Goal: Task Accomplishment & Management: Complete application form

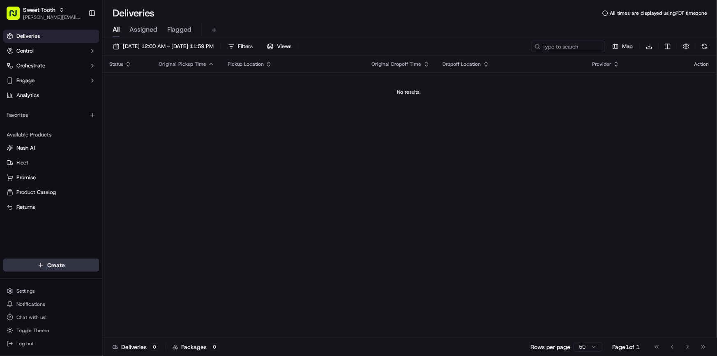
click at [47, 269] on html "Sweet Tooth [PERSON_NAME][EMAIL_ADDRESS][DOMAIN_NAME] Toggle Sidebar Deliveries…" at bounding box center [358, 178] width 717 height 356
click at [129, 280] on link "Delivery" at bounding box center [149, 280] width 92 height 15
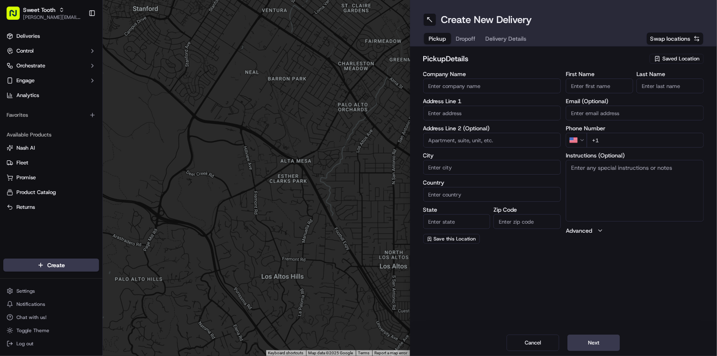
click at [666, 54] on div "Saved Location" at bounding box center [677, 59] width 54 height 10
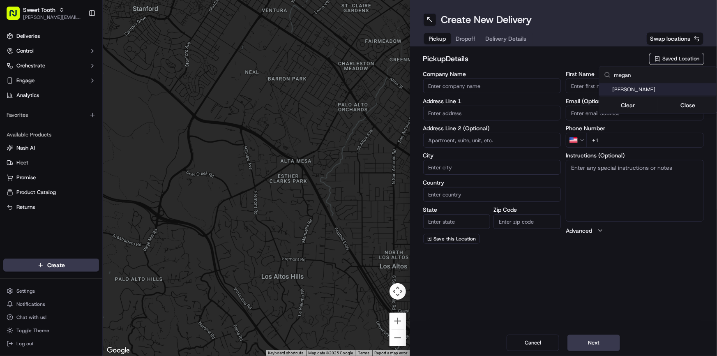
type input "megan"
click at [645, 88] on span "[PERSON_NAME]" at bounding box center [662, 89] width 101 height 7
type input "[PERSON_NAME]"
type input "[STREET_ADDRESS]"
type input "Benbrook"
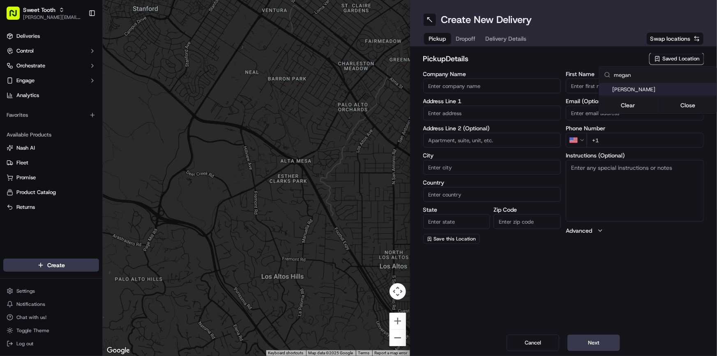
type input "US"
type input "[GEOGRAPHIC_DATA]"
type input "76126"
type input "[PERSON_NAME]"
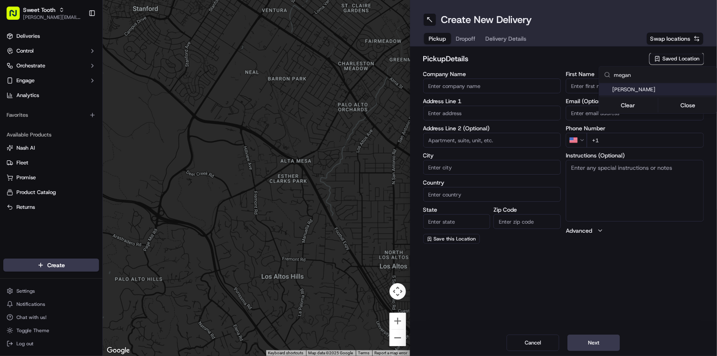
type input "[PHONE_NUMBER]"
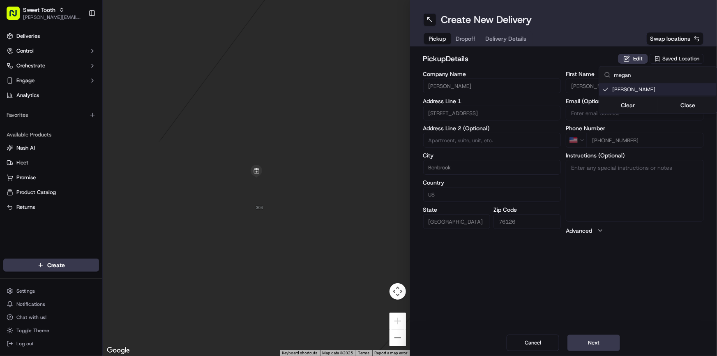
click at [607, 66] on html "Sweet Tooth [PERSON_NAME][EMAIL_ADDRESS][DOMAIN_NAME] Toggle Sidebar Deliveries…" at bounding box center [358, 178] width 717 height 356
click at [629, 60] on button "Edit" at bounding box center [633, 59] width 30 height 10
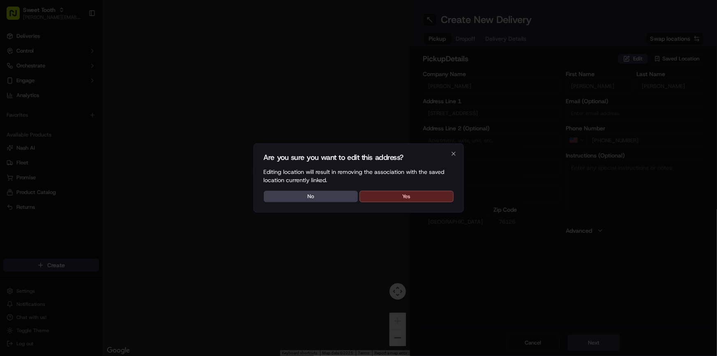
drag, startPoint x: 422, startPoint y: 196, endPoint x: 455, endPoint y: 141, distance: 63.8
click at [423, 196] on button "Yes" at bounding box center [407, 197] width 94 height 12
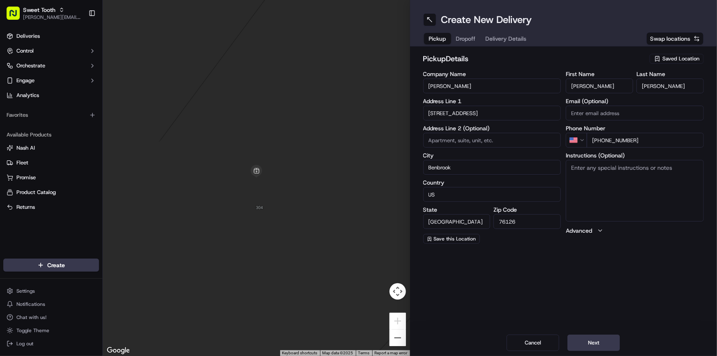
click at [473, 91] on input "[PERSON_NAME]" at bounding box center [492, 85] width 138 height 15
type input "."
click at [579, 87] on input "[PERSON_NAME]" at bounding box center [599, 85] width 67 height 15
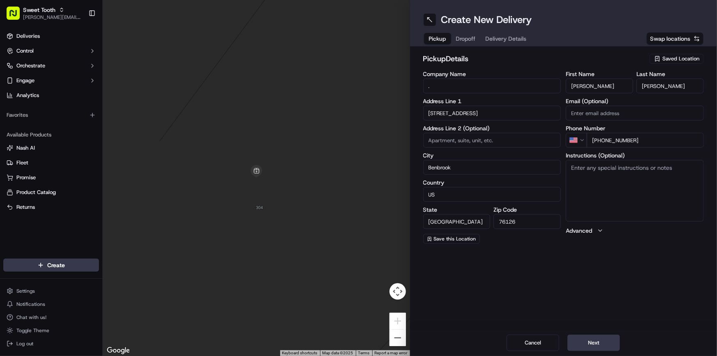
click at [579, 87] on input "[PERSON_NAME]" at bounding box center [599, 85] width 67 height 15
type input "."
click at [607, 61] on h2 "pickup Details" at bounding box center [534, 59] width 222 height 12
click at [656, 90] on input "[PERSON_NAME]" at bounding box center [670, 85] width 67 height 15
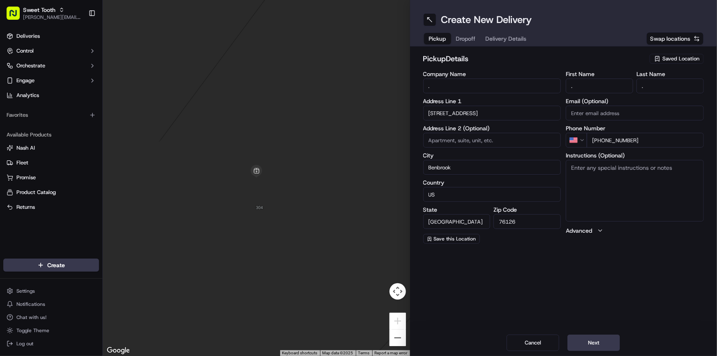
type input "."
click at [626, 67] on div "pickup Details Saved Location" at bounding box center [563, 60] width 281 height 15
click at [596, 346] on button "Next" at bounding box center [594, 343] width 53 height 16
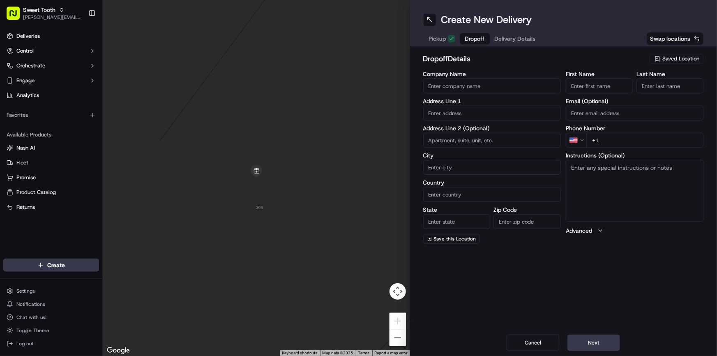
click at [447, 113] on input "text" at bounding box center [492, 113] width 138 height 15
paste input "[STREET_ADDRESS][PERSON_NAME]"
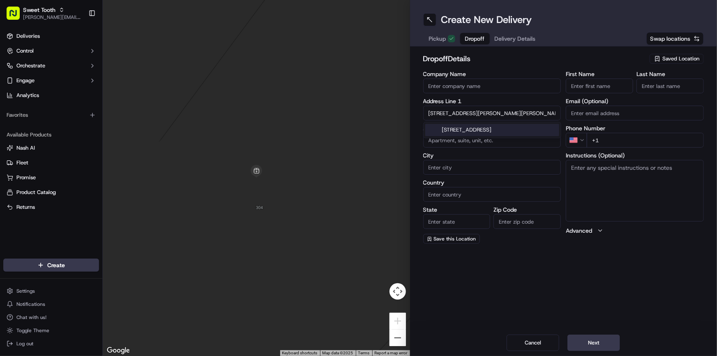
click at [505, 127] on div "[STREET_ADDRESS]" at bounding box center [492, 130] width 134 height 12
type input "[STREET_ADDRESS]"
type input "[GEOGRAPHIC_DATA]"
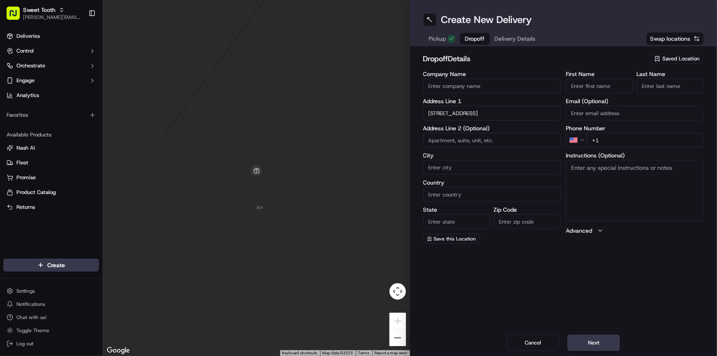
type input "75236"
type input "[STREET_ADDRESS]"
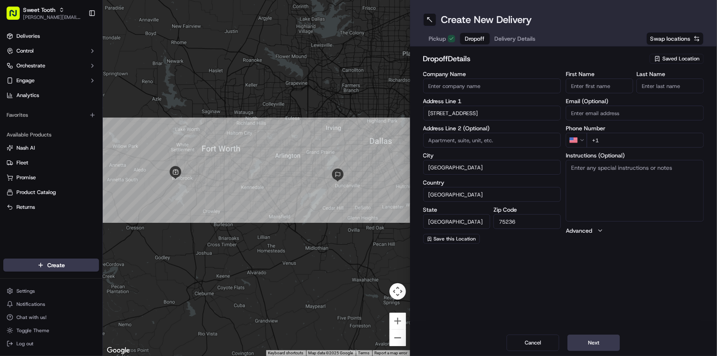
click at [584, 92] on input "First Name" at bounding box center [599, 85] width 67 height 15
paste input "Daria"
type input "Daria"
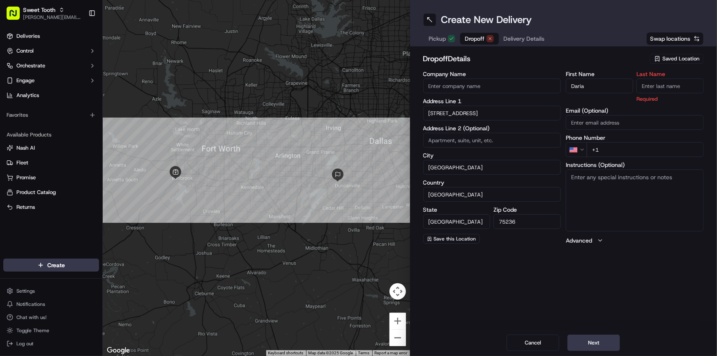
click at [658, 88] on input "Last Name" at bounding box center [670, 85] width 67 height 15
paste input "[PERSON_NAME]"
type input "[PERSON_NAME]"
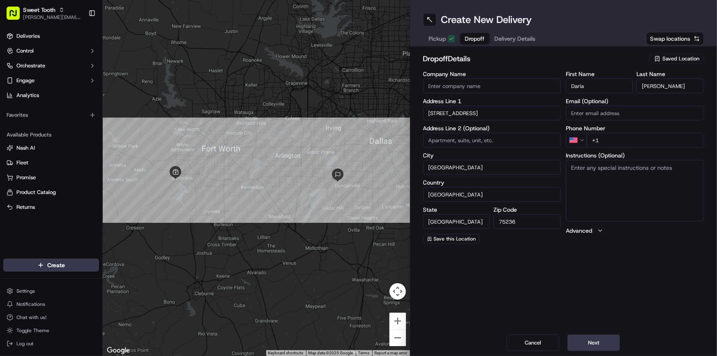
drag, startPoint x: 614, startPoint y: 141, endPoint x: 610, endPoint y: 146, distance: 6.4
click at [614, 142] on input "+1" at bounding box center [645, 140] width 117 height 15
paste input "[PHONE_NUMBER]"
type input "[PHONE_NUMBER]"
click at [625, 275] on div "Create New Delivery Pickup Dropoff Delivery Details Swap locations dropoff Deta…" at bounding box center [563, 178] width 307 height 356
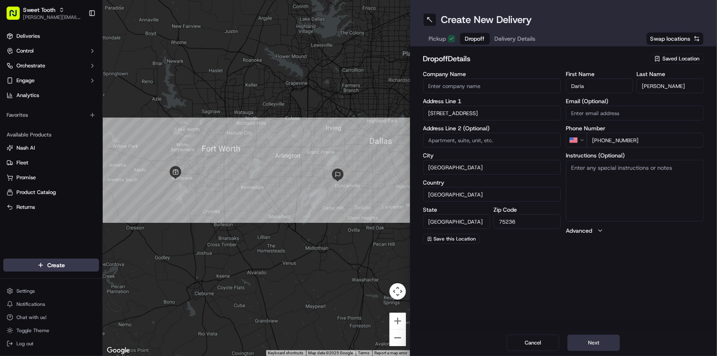
click at [600, 341] on button "Next" at bounding box center [594, 343] width 53 height 16
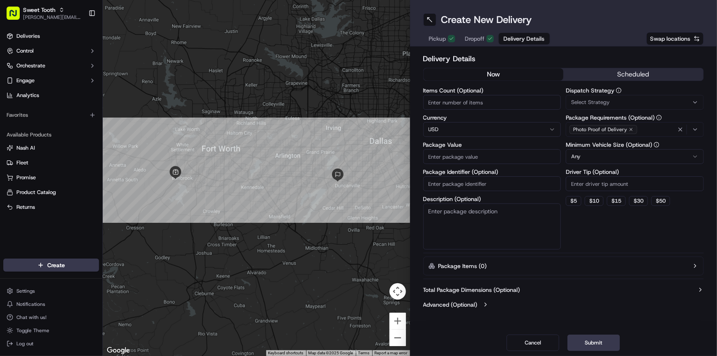
click at [481, 45] on div "Pickup Dropoff Delivery Details" at bounding box center [486, 38] width 127 height 15
click at [480, 44] on button "Dropoff" at bounding box center [479, 39] width 39 height 12
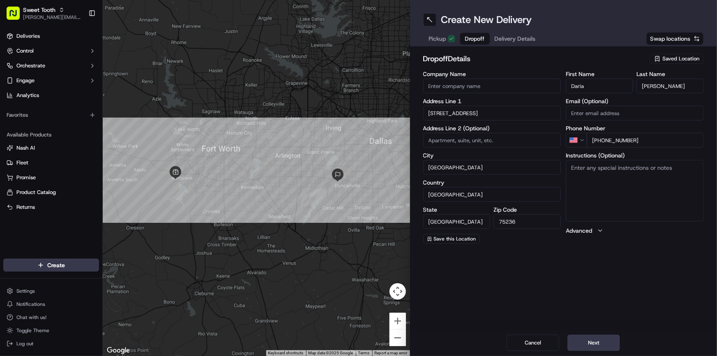
click at [457, 141] on input at bounding box center [492, 140] width 138 height 15
paste input "4302"
type input "4302"
click at [563, 280] on div "Create New Delivery Pickup Dropoff Delivery Details Swap locations dropoff Deta…" at bounding box center [563, 178] width 307 height 356
click at [445, 239] on span "Save this Location" at bounding box center [455, 238] width 42 height 7
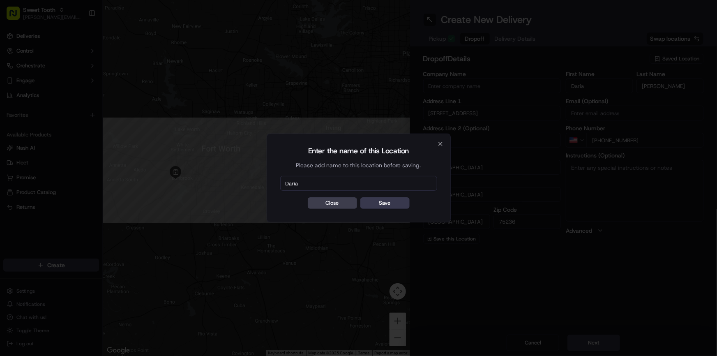
type input "[PERSON_NAME]"
click at [387, 205] on button "Save" at bounding box center [384, 203] width 49 height 12
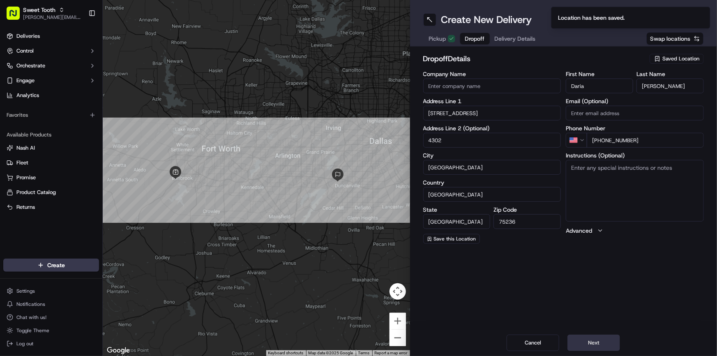
click at [601, 341] on button "Next" at bounding box center [594, 343] width 53 height 16
drag, startPoint x: 480, startPoint y: 42, endPoint x: 514, endPoint y: 40, distance: 33.3
click at [482, 41] on span "Dropoff" at bounding box center [475, 39] width 20 height 8
drag, startPoint x: 600, startPoint y: 343, endPoint x: 631, endPoint y: 333, distance: 32.9
click at [601, 342] on button "Next" at bounding box center [594, 343] width 53 height 16
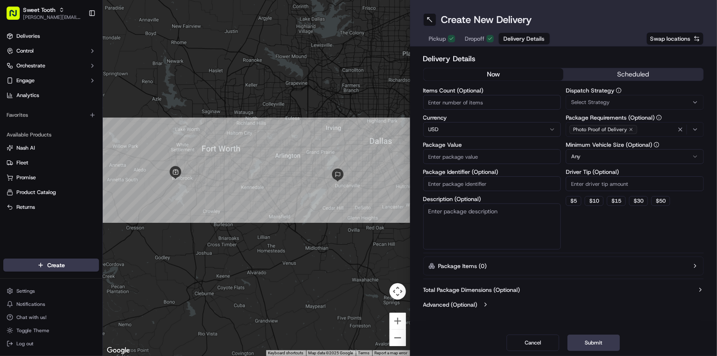
click at [461, 153] on input "Package Value" at bounding box center [492, 156] width 138 height 15
type input "0"
type input "145.75"
click at [634, 81] on div "now scheduled" at bounding box center [563, 76] width 281 height 16
click at [640, 73] on button "scheduled" at bounding box center [633, 74] width 140 height 12
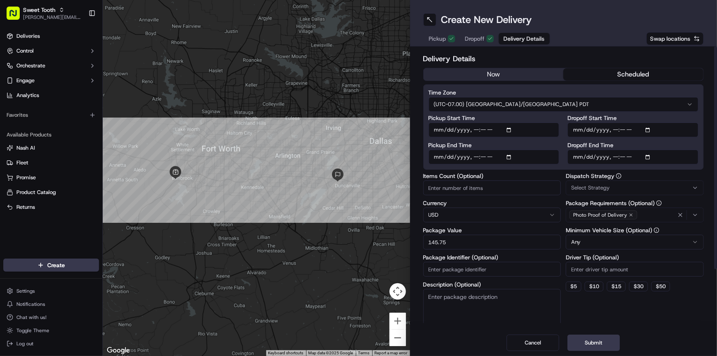
click at [439, 133] on input "Pickup Start Time" at bounding box center [494, 129] width 131 height 15
type input "[DATE]T07:30"
type input "[DATE]T10:30"
click at [604, 348] on button "Submit" at bounding box center [594, 343] width 53 height 16
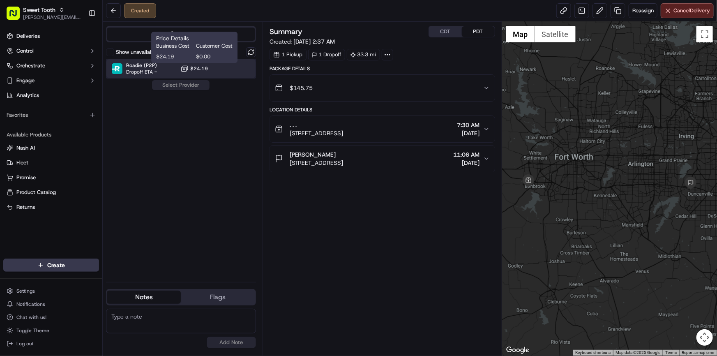
click at [209, 65] on div "Roadie (P2P) Dropoff ETA - $24.19" at bounding box center [181, 69] width 150 height 20
click at [189, 86] on button "Assign Provider" at bounding box center [181, 85] width 58 height 10
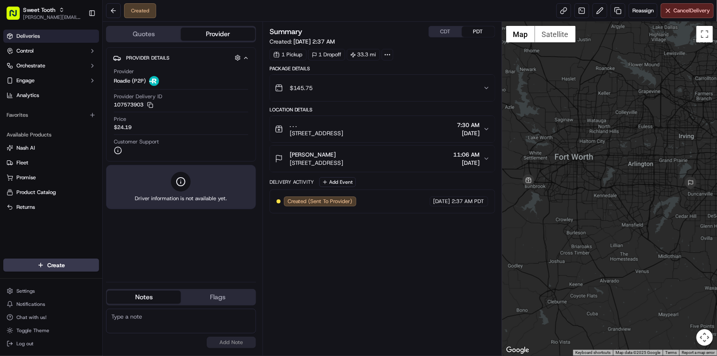
click at [78, 37] on link "Deliveries" at bounding box center [51, 36] width 96 height 13
